Goal: Information Seeking & Learning: Learn about a topic

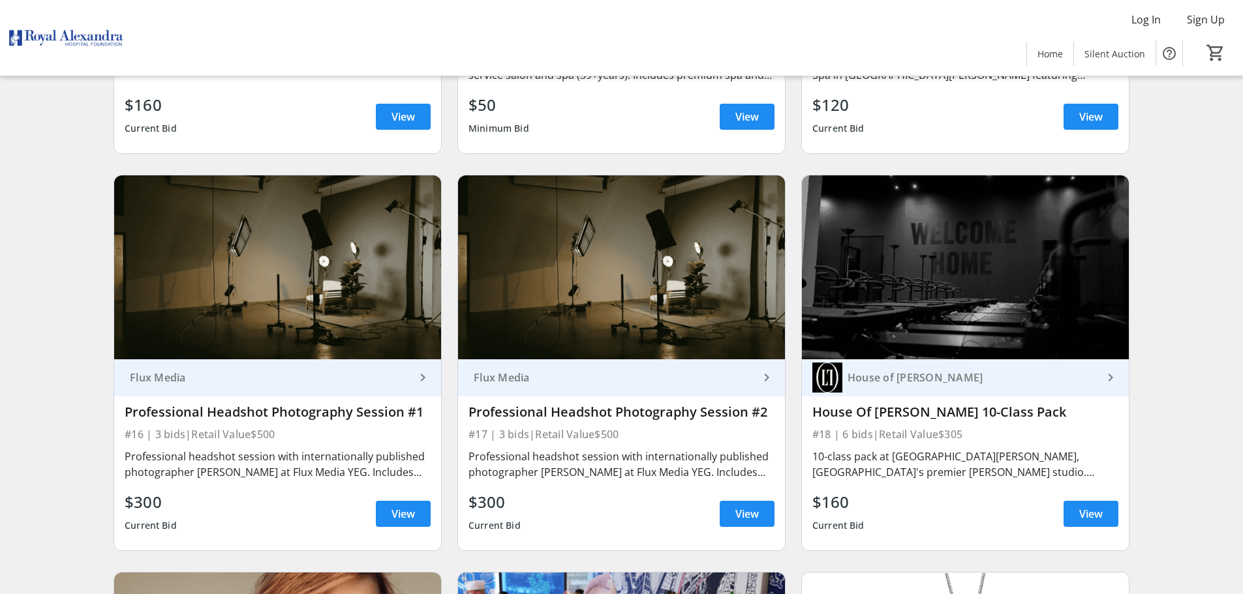
scroll to position [2087, 0]
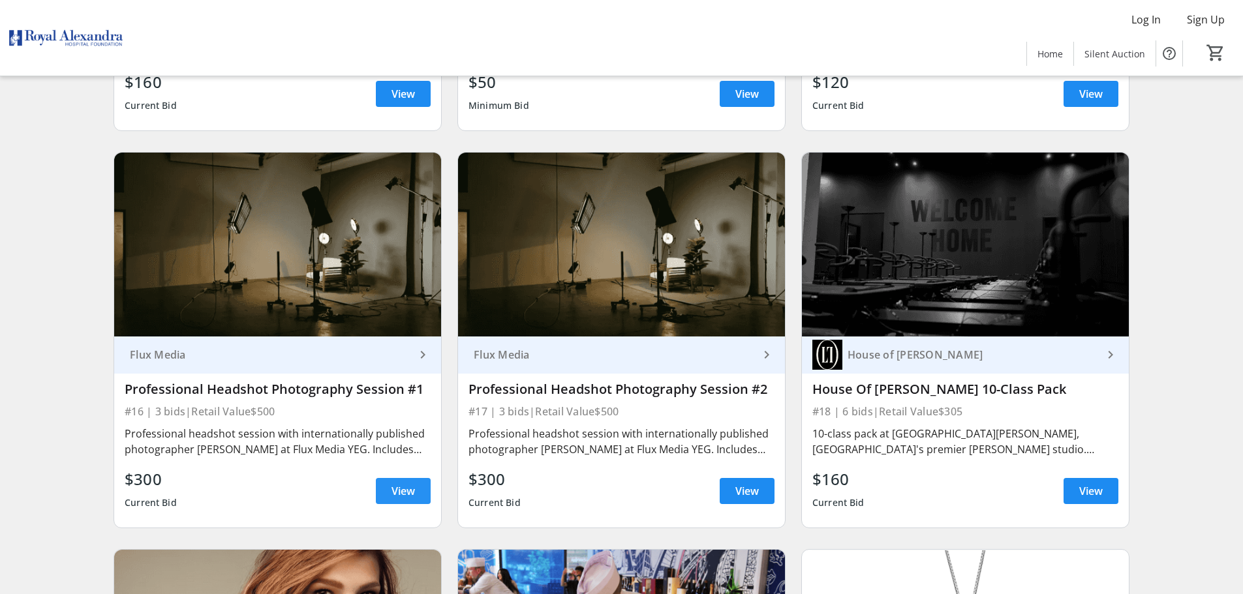
click at [396, 483] on span "View" at bounding box center [402, 491] width 23 height 16
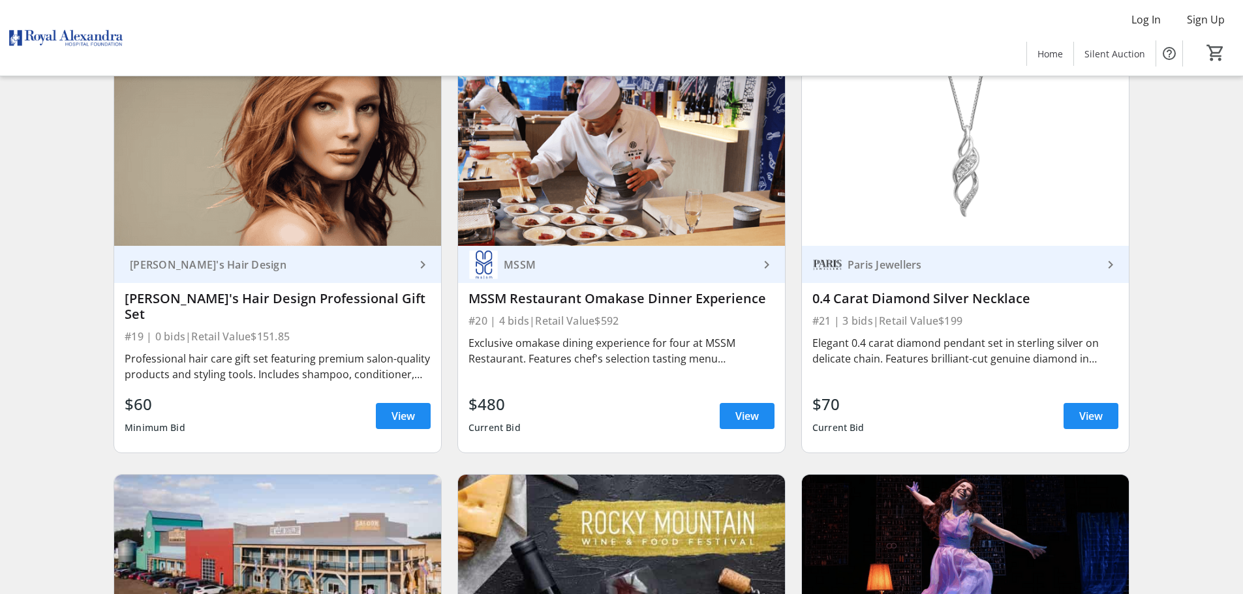
scroll to position [2544, 0]
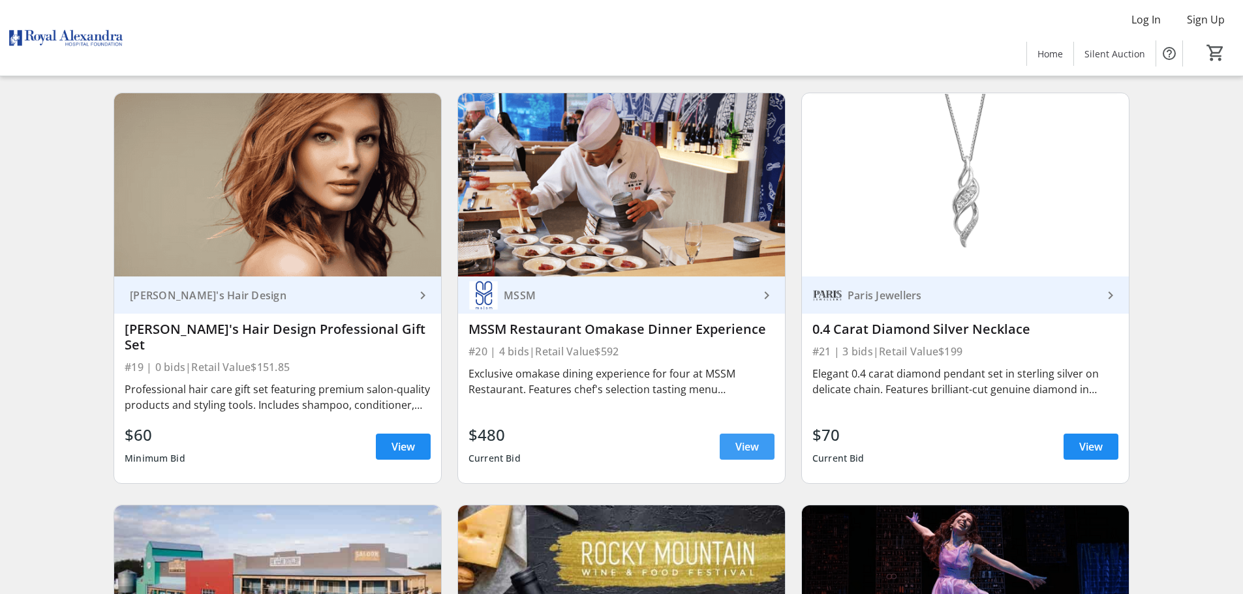
click at [733, 431] on span at bounding box center [746, 446] width 55 height 31
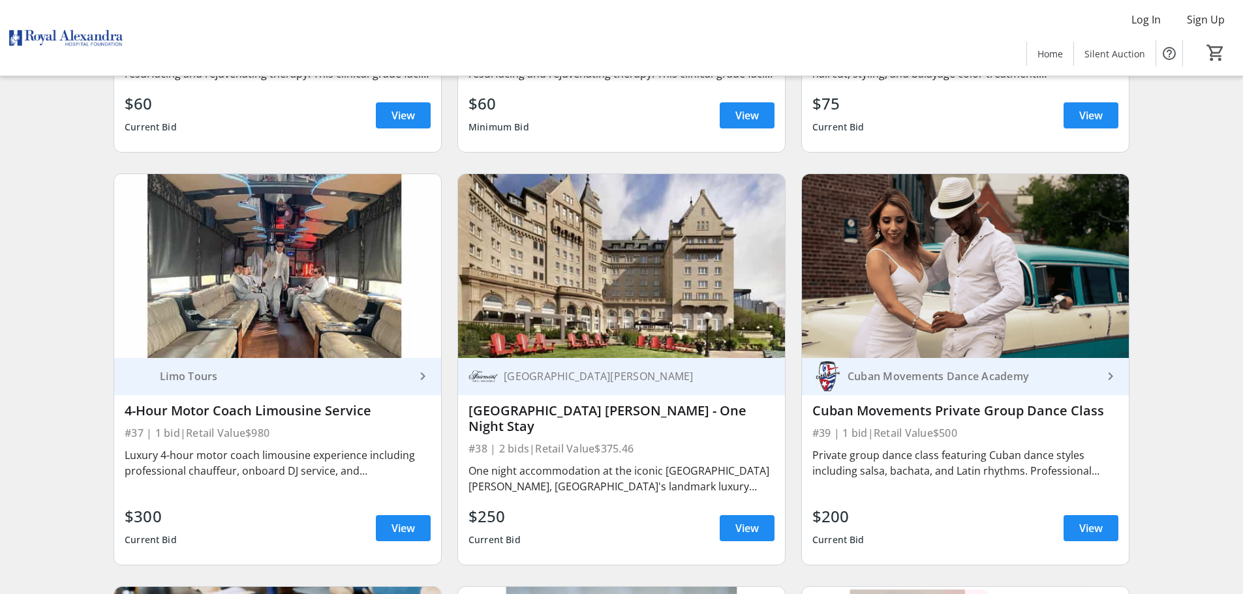
scroll to position [4957, 0]
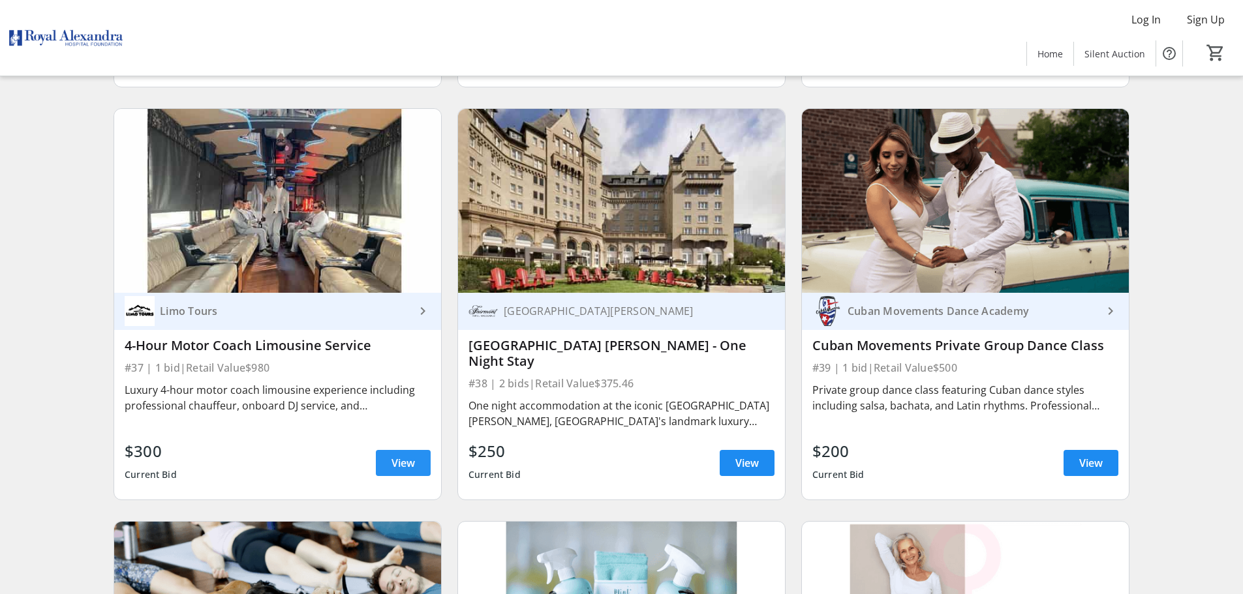
click at [390, 447] on span at bounding box center [403, 462] width 55 height 31
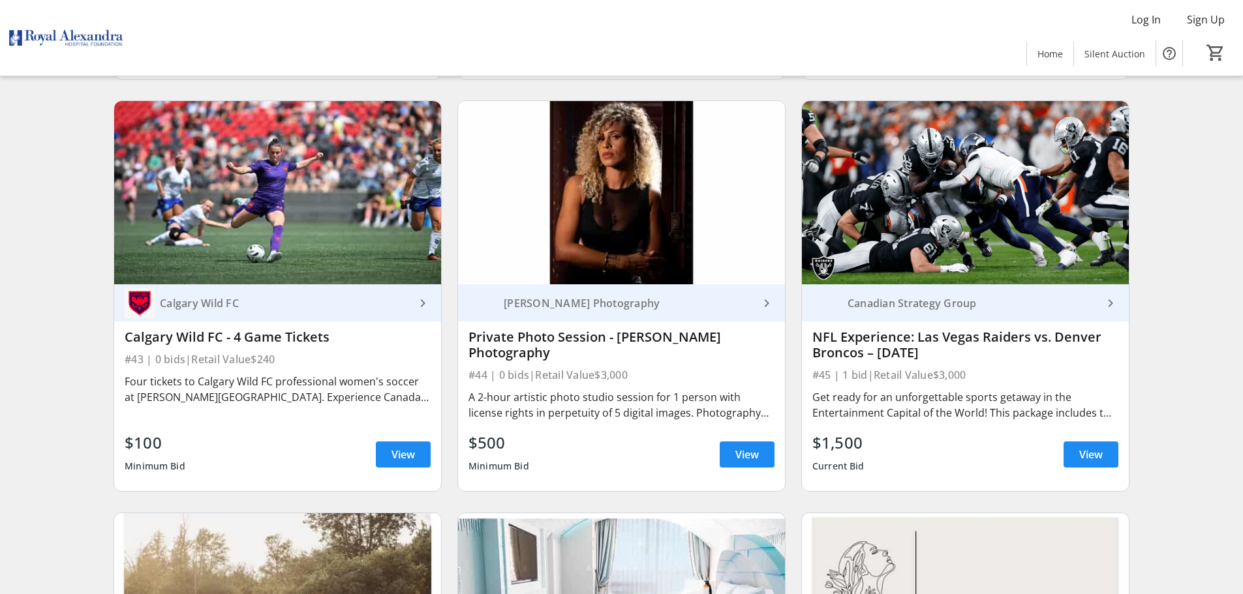
scroll to position [5805, 0]
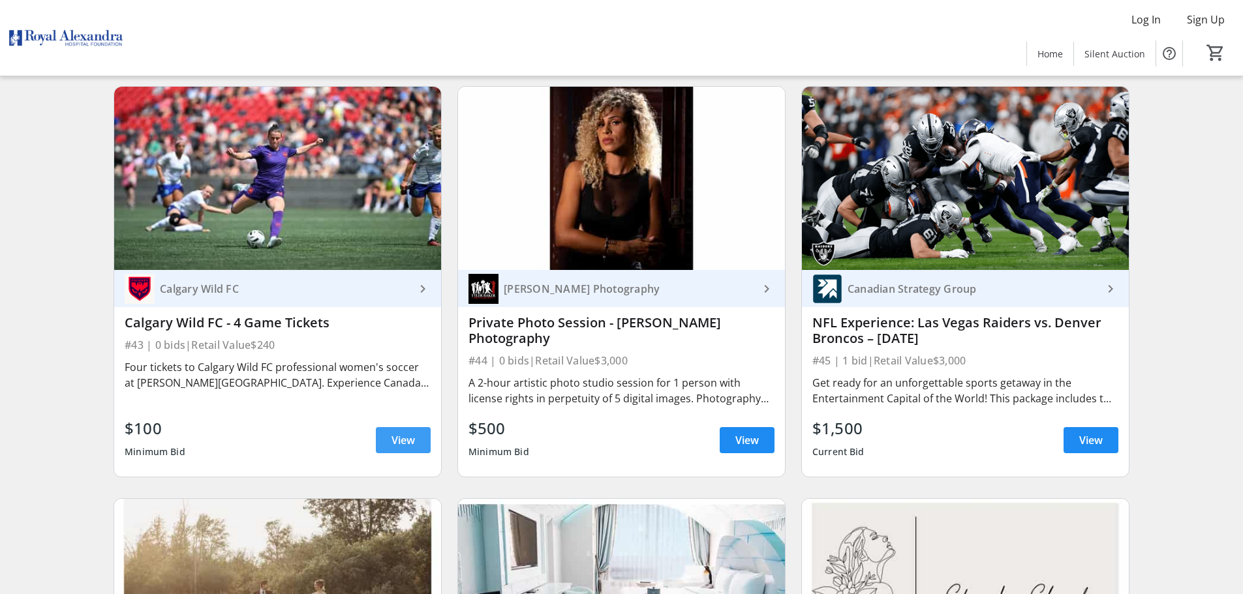
click at [398, 432] on span "View" at bounding box center [402, 440] width 23 height 16
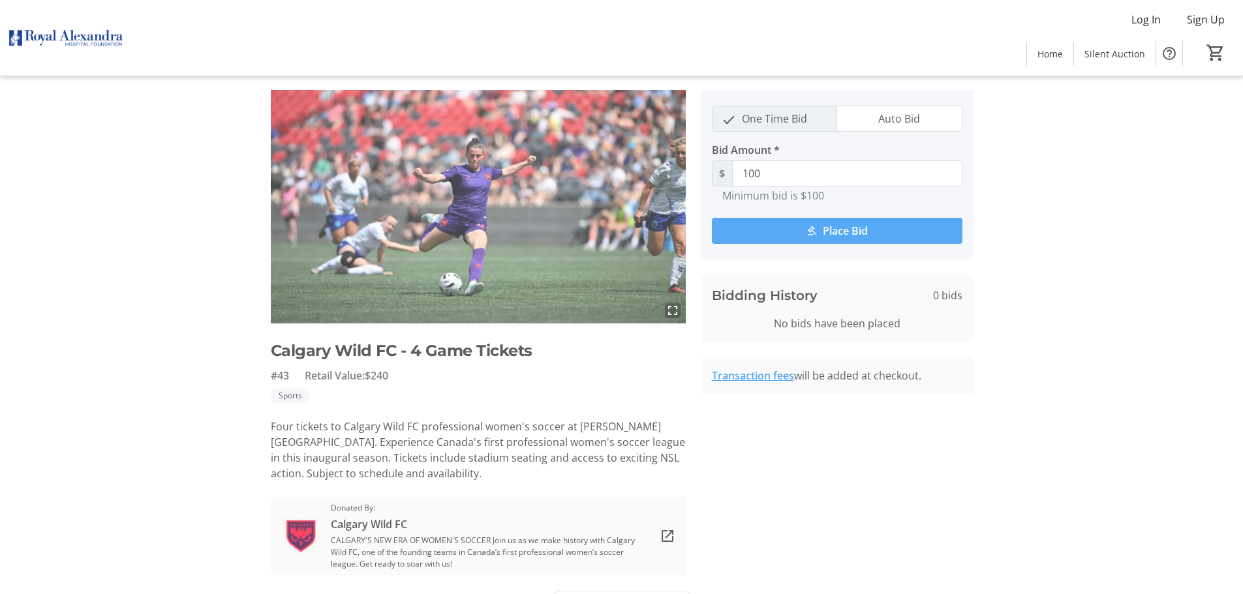
scroll to position [64, 0]
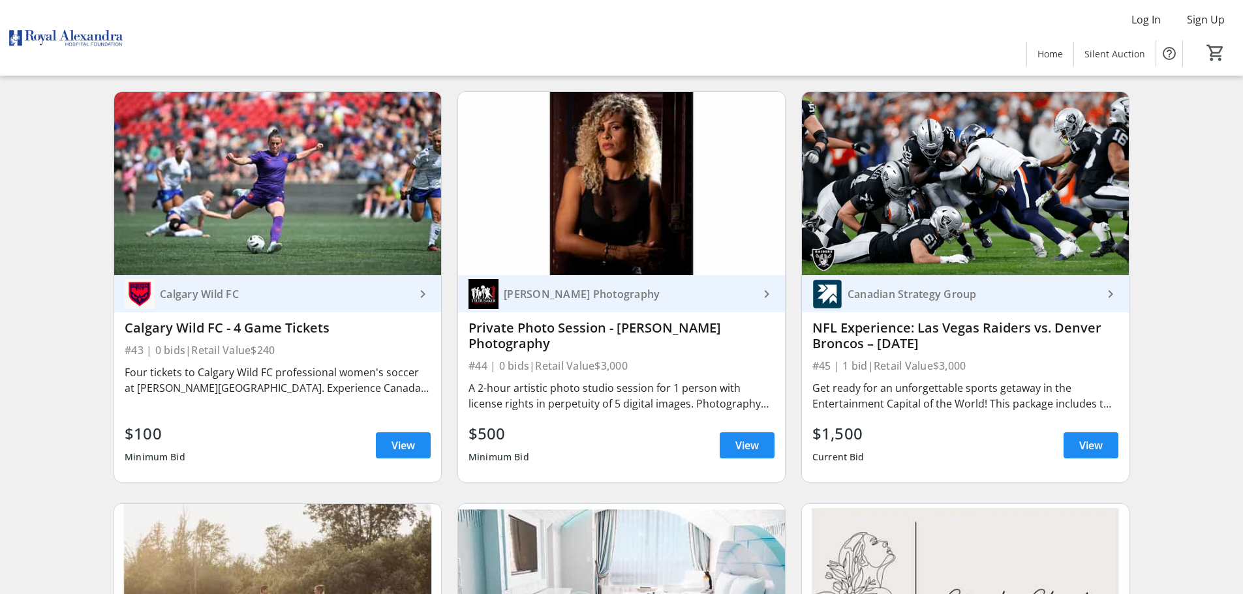
scroll to position [5805, 0]
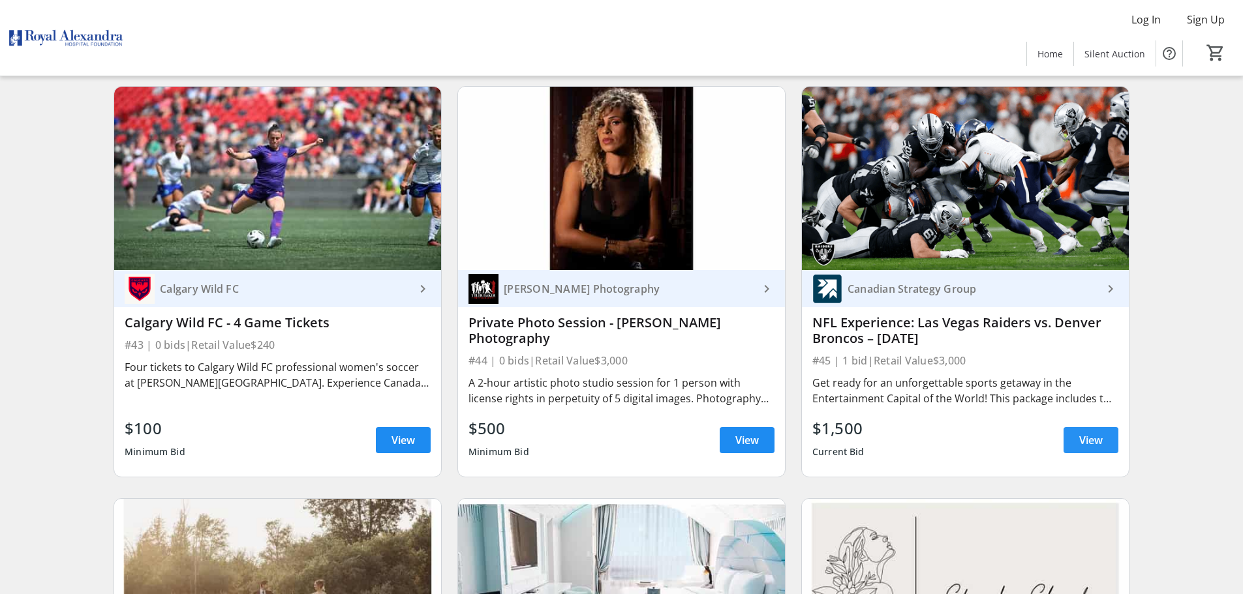
click at [1086, 432] on span "View" at bounding box center [1090, 440] width 23 height 16
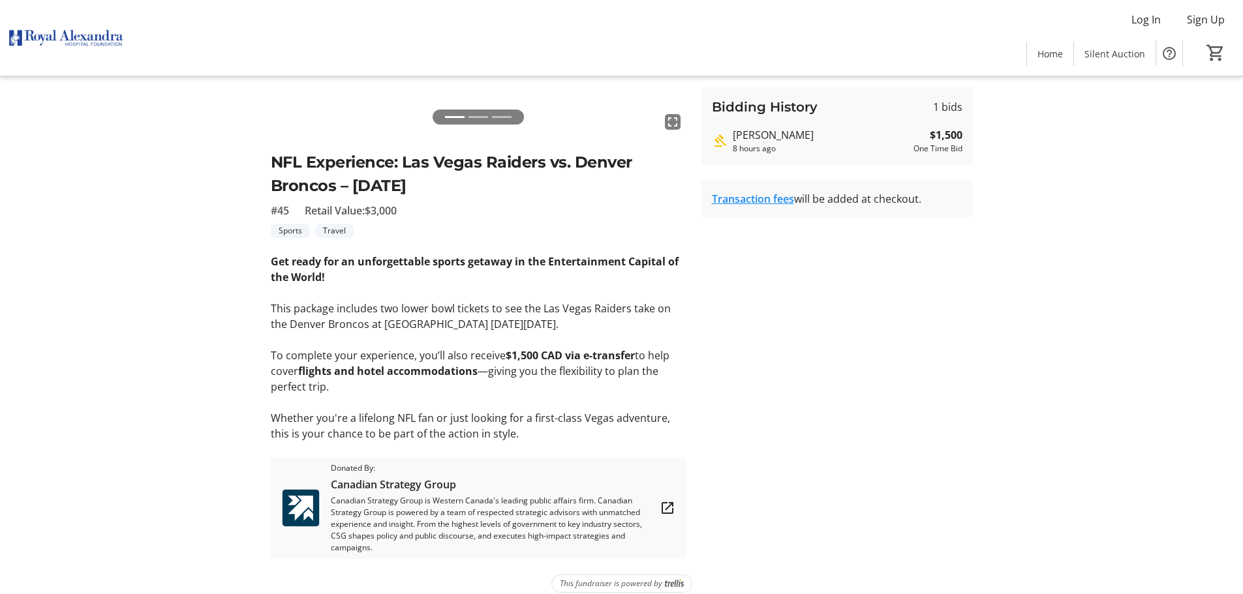
scroll to position [236, 0]
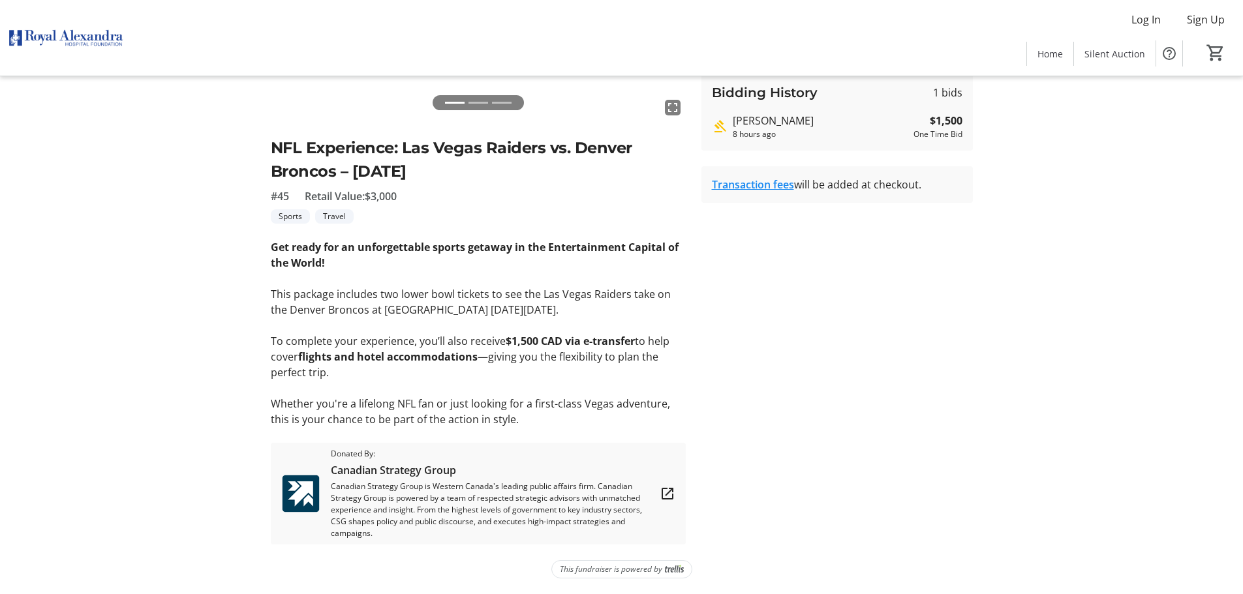
click at [449, 354] on strong "flights and hotel accommodations" at bounding box center [387, 357] width 179 height 14
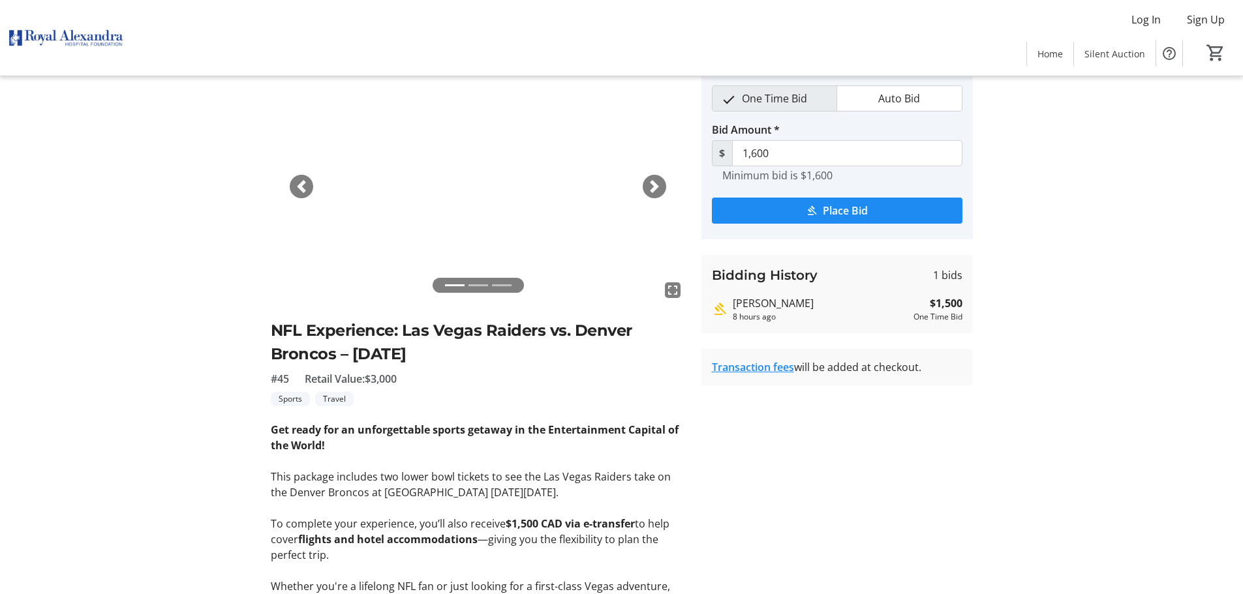
scroll to position [0, 0]
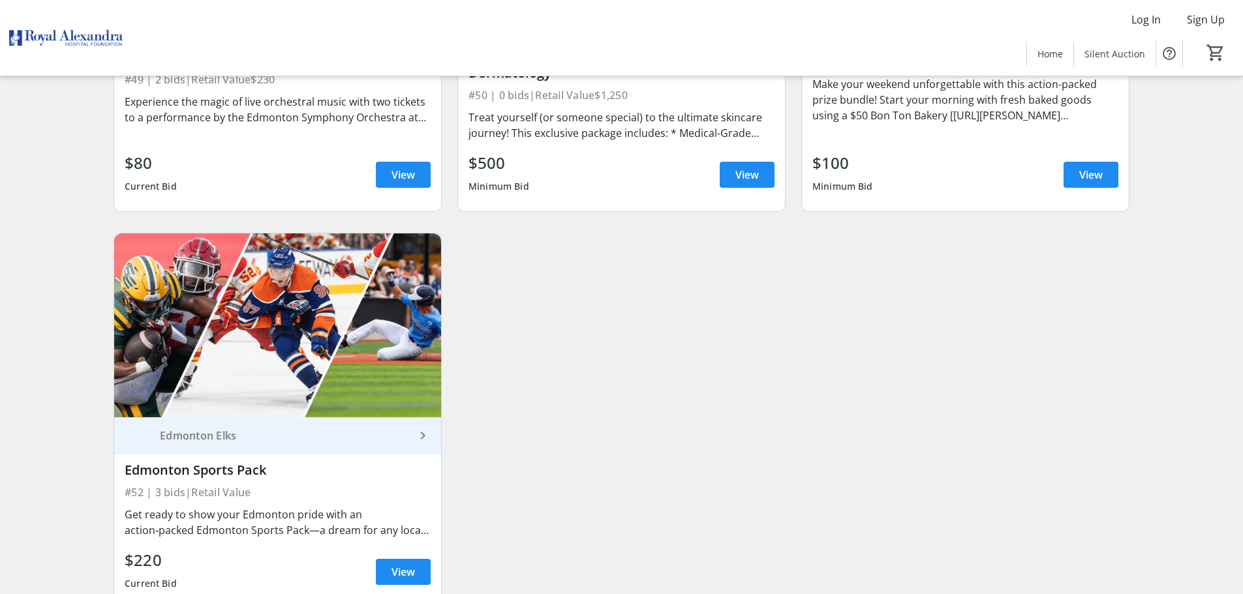
scroll to position [6904, 0]
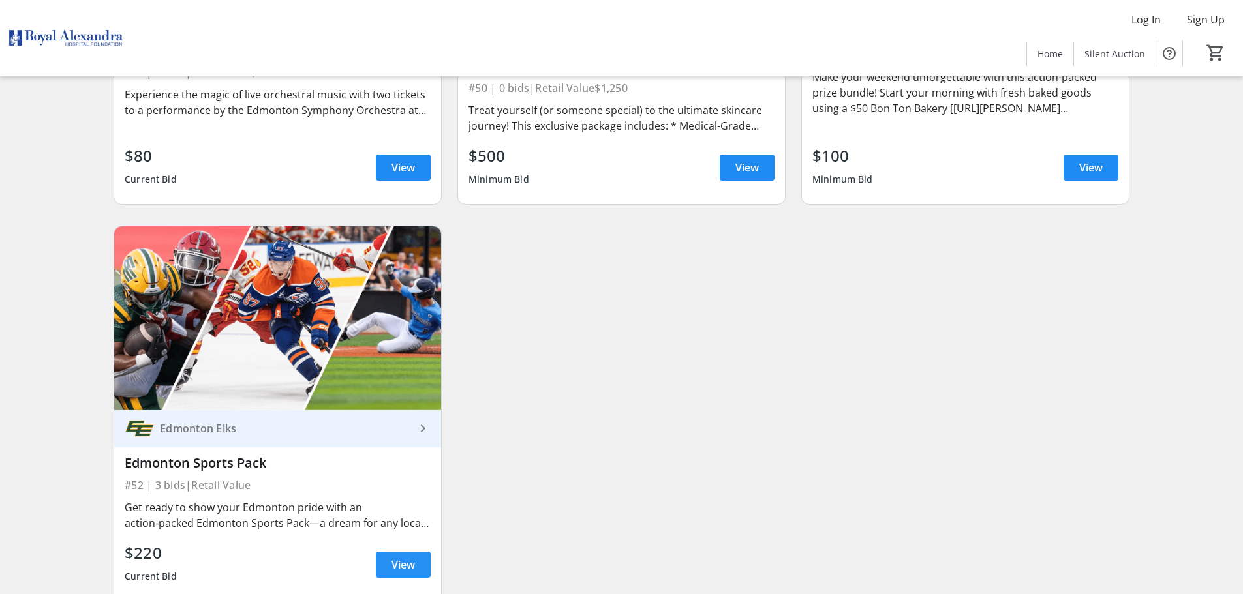
click at [411, 557] on span "View" at bounding box center [402, 565] width 23 height 16
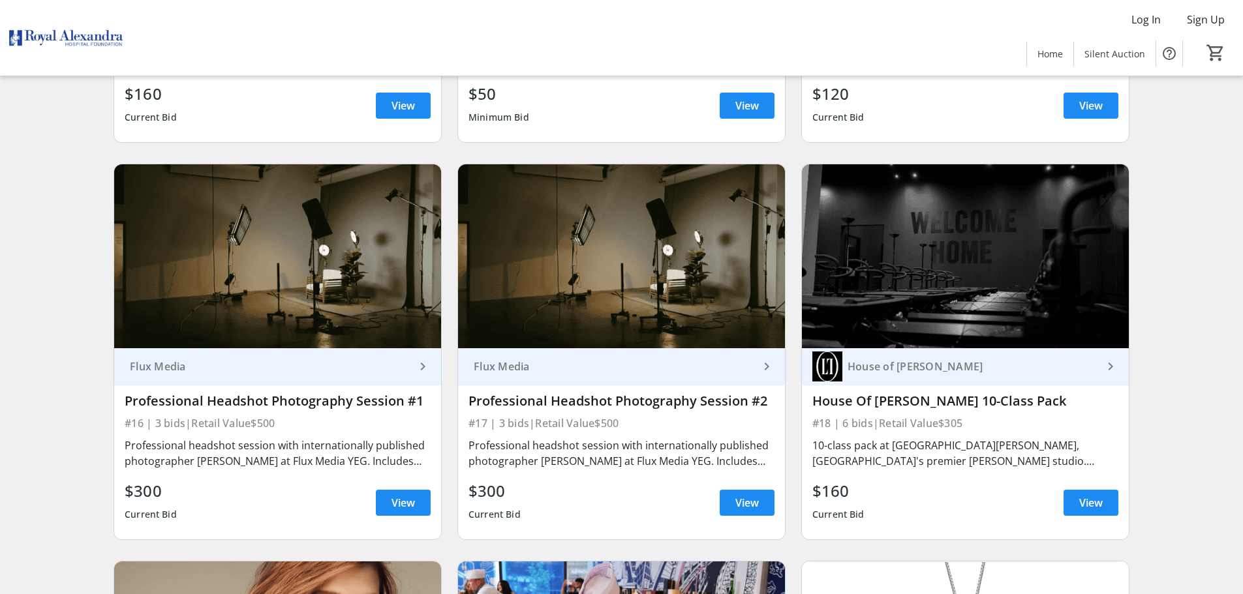
scroll to position [2077, 0]
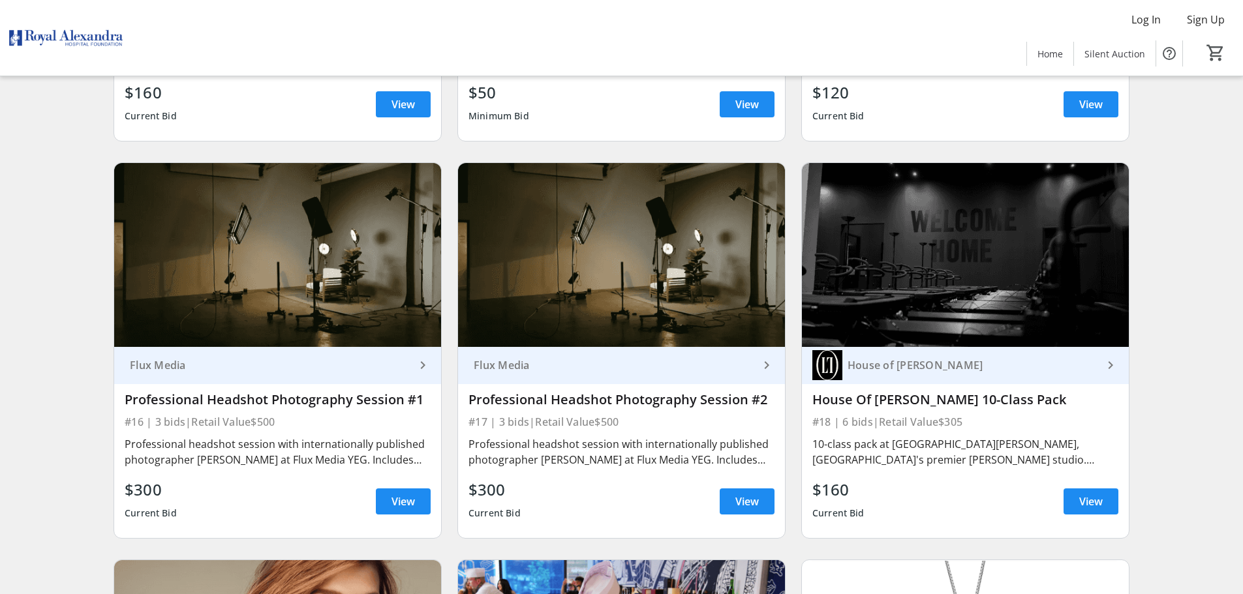
click at [916, 392] on div "House Of [PERSON_NAME] 10-Class Pack" at bounding box center [965, 400] width 306 height 16
click at [896, 359] on div "House of [PERSON_NAME]" at bounding box center [972, 365] width 260 height 13
click at [1100, 494] on span "View" at bounding box center [1090, 502] width 23 height 16
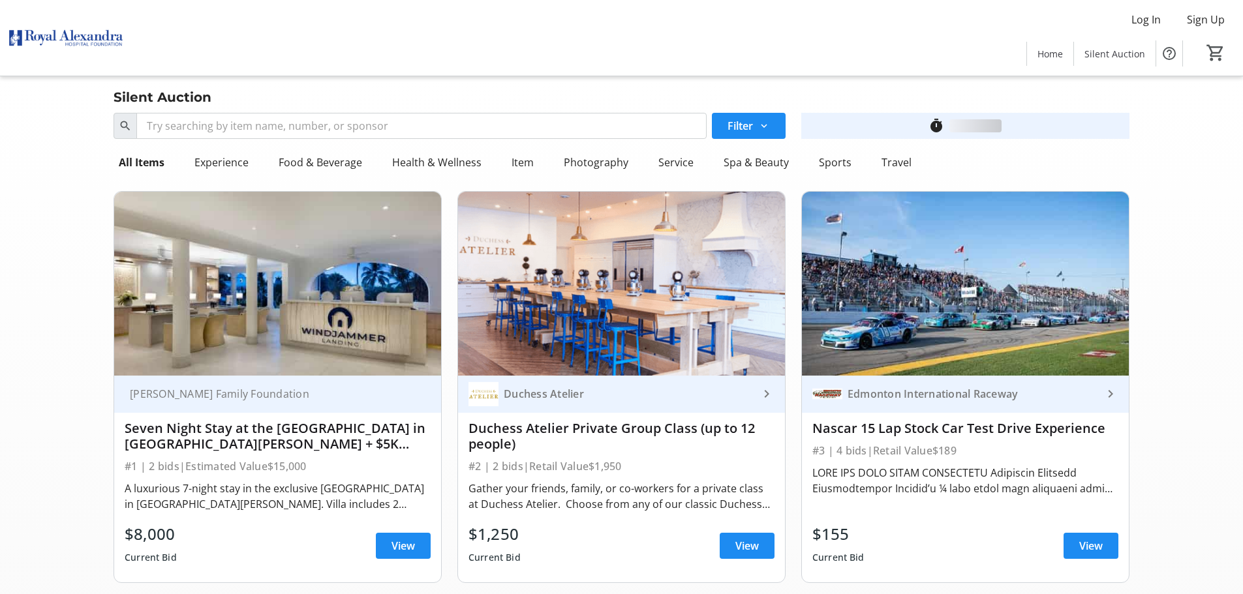
scroll to position [2077, 0]
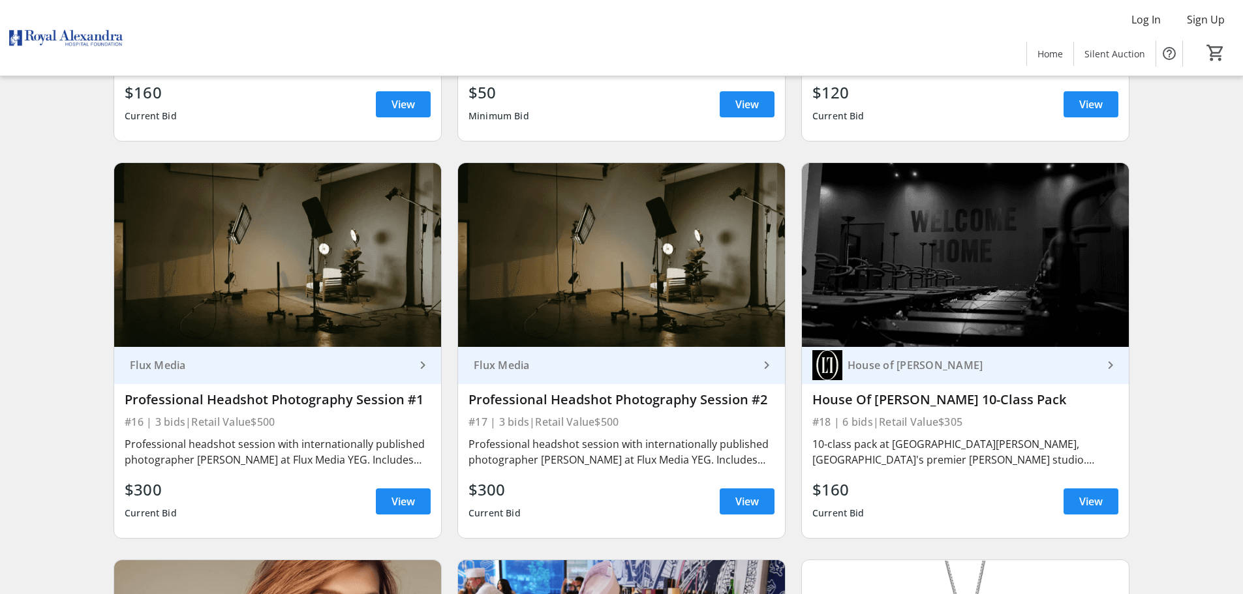
click at [339, 392] on div "Professional Headshot Photography Session #1" at bounding box center [278, 400] width 306 height 16
click at [408, 494] on span "View" at bounding box center [402, 502] width 23 height 16
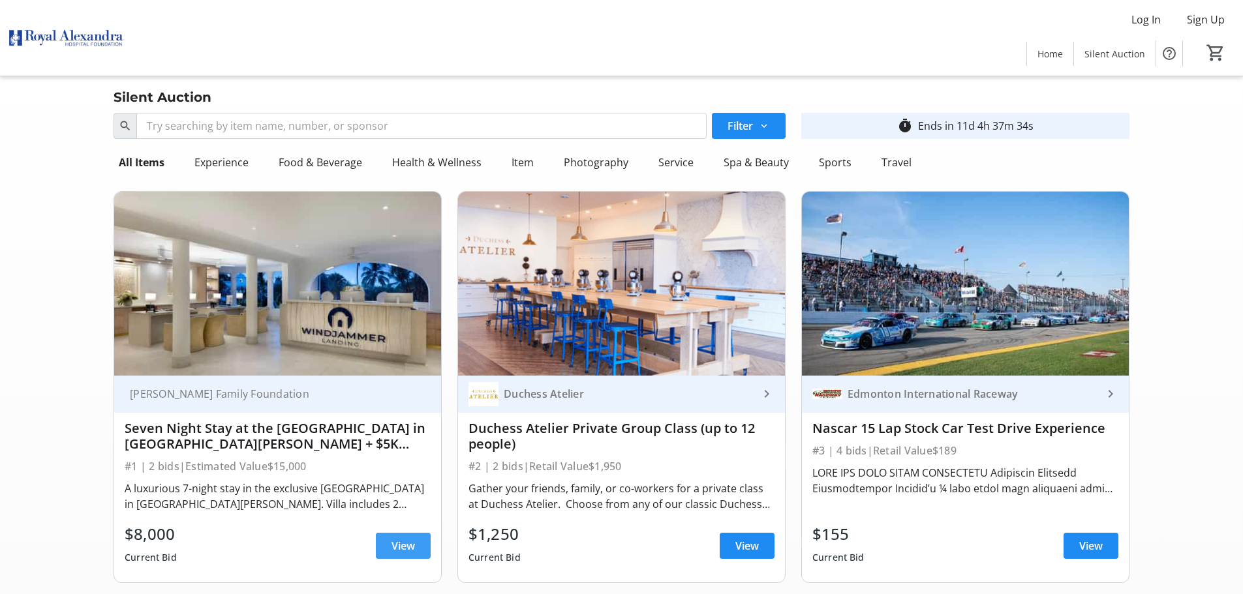
click at [404, 545] on span "View" at bounding box center [402, 546] width 23 height 16
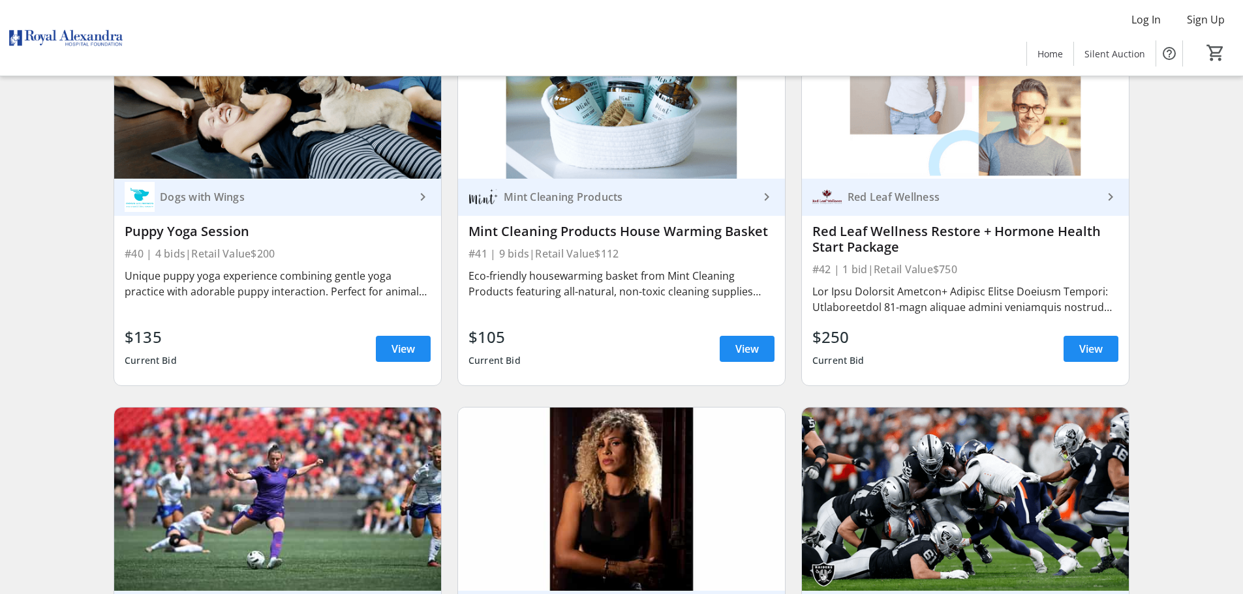
scroll to position [5610, 0]
